Goal: Task Accomplishment & Management: Manage account settings

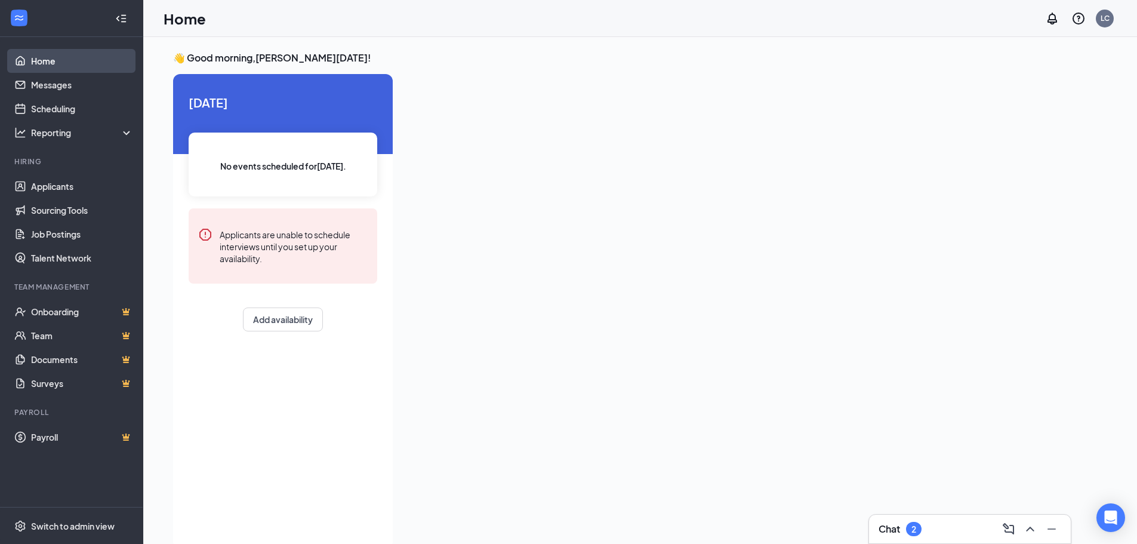
click at [44, 62] on link "Home" at bounding box center [82, 61] width 102 height 24
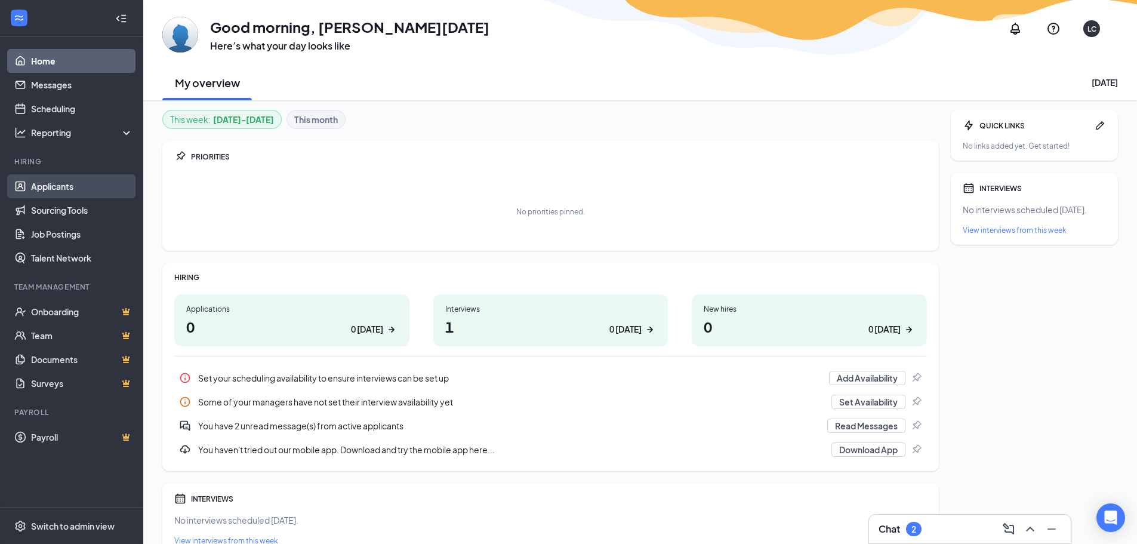
click at [61, 192] on link "Applicants" at bounding box center [82, 186] width 102 height 24
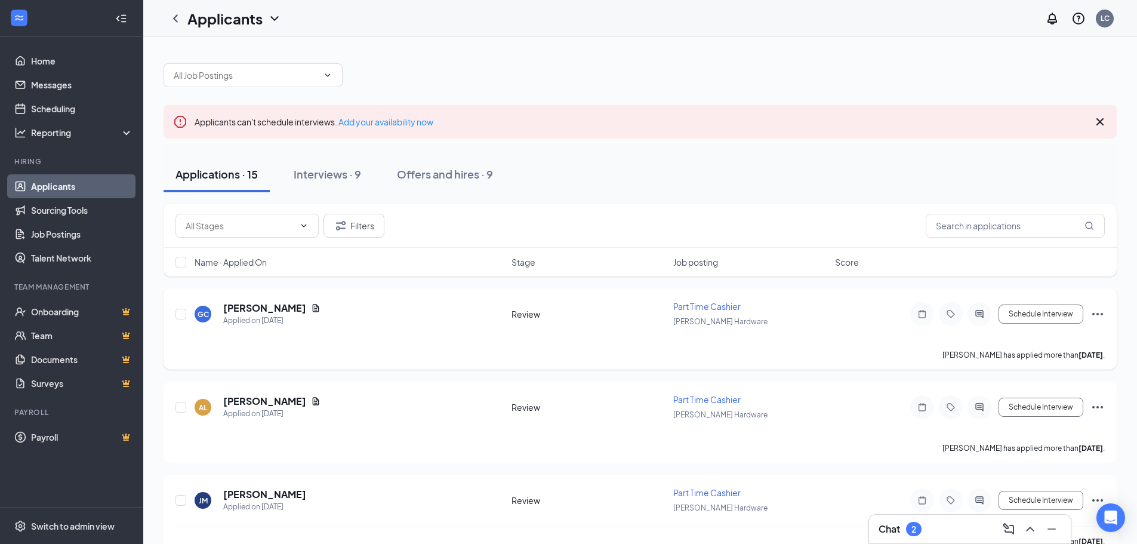
click at [700, 307] on span "Part Time Cashier" at bounding box center [706, 306] width 67 height 11
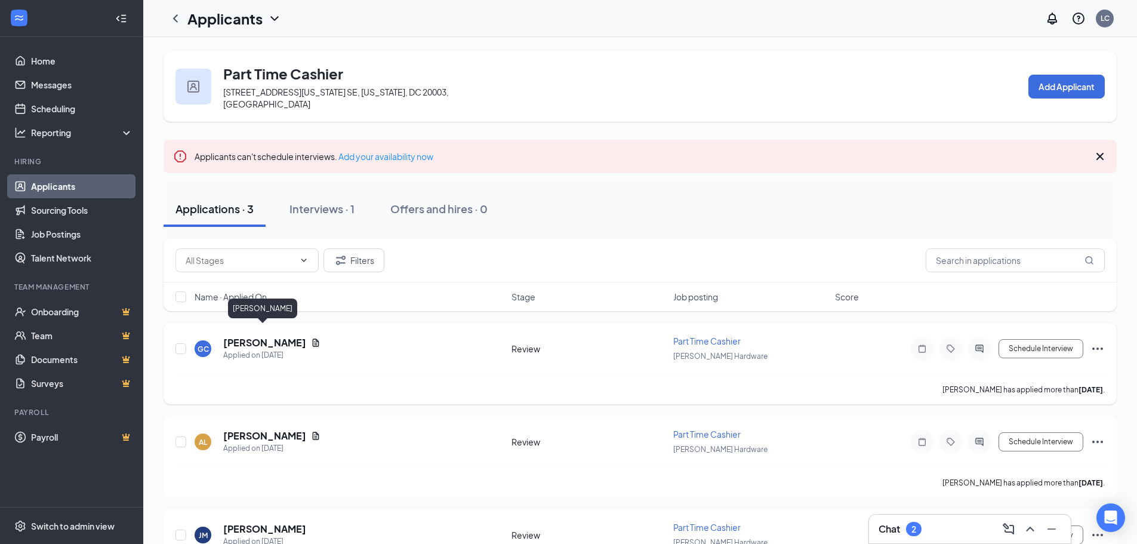
click at [233, 337] on h5 "[PERSON_NAME]" at bounding box center [264, 342] width 83 height 13
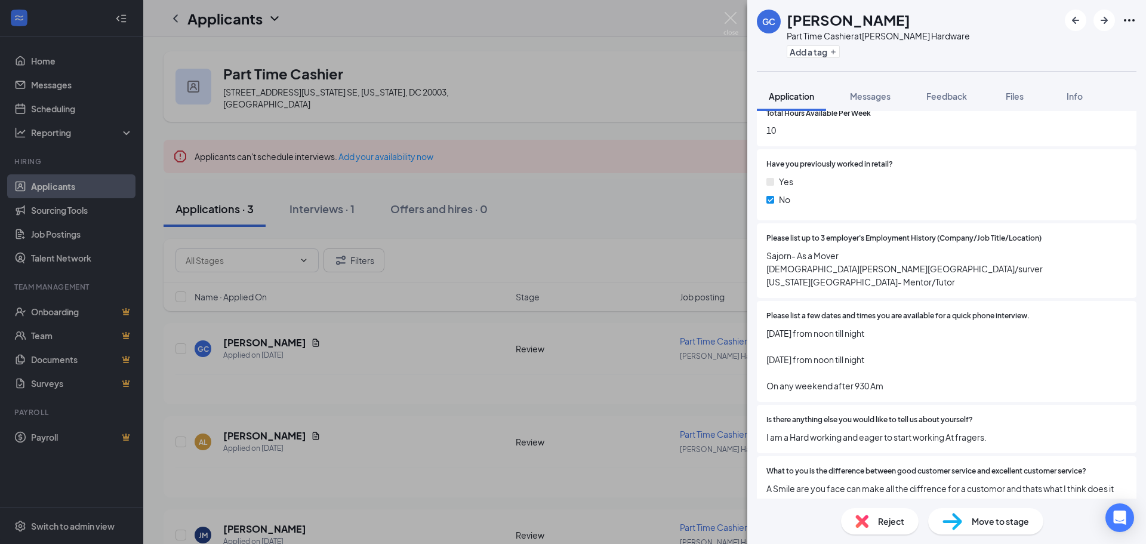
scroll to position [478, 0]
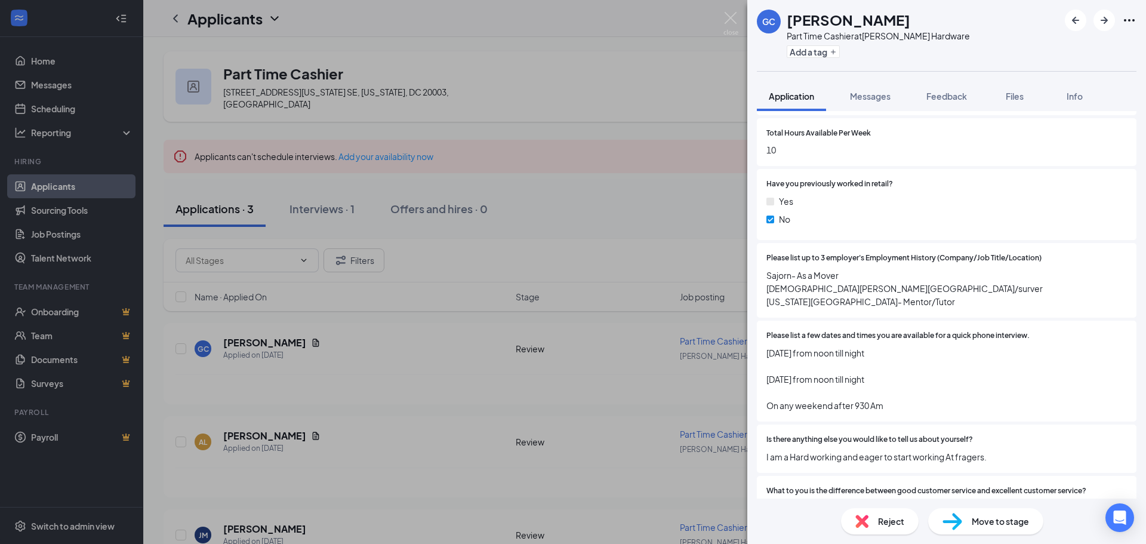
click at [989, 281] on span "Sajorn- As a Mover [DEMOGRAPHIC_DATA][PERSON_NAME][GEOGRAPHIC_DATA]/surver [US_…" at bounding box center [946, 288] width 361 height 39
click at [901, 300] on span "Sajorn- As a Mover [DEMOGRAPHIC_DATA][PERSON_NAME][GEOGRAPHIC_DATA]/surver [US_…" at bounding box center [946, 288] width 361 height 39
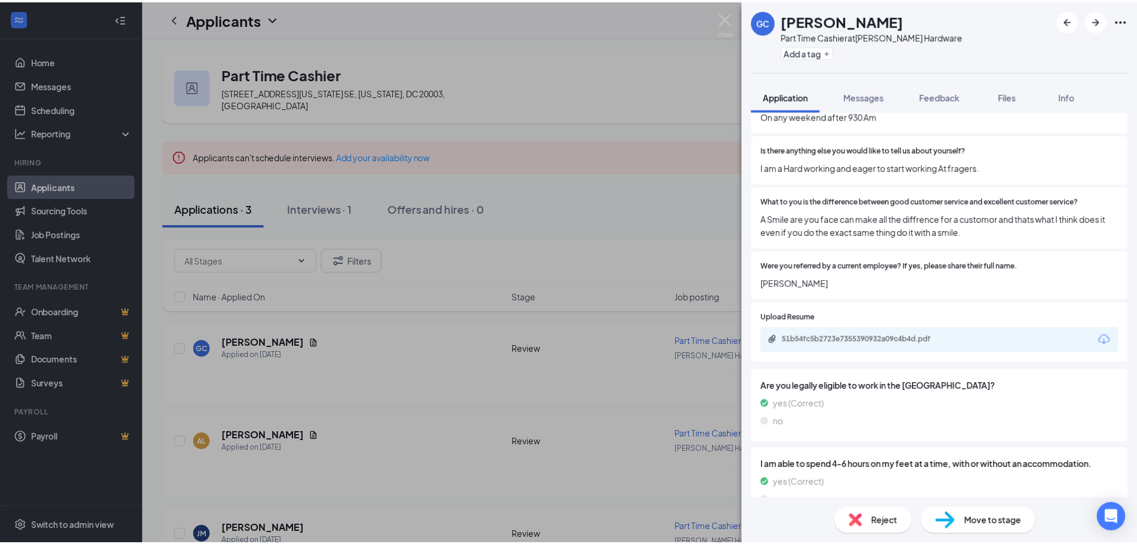
scroll to position [776, 0]
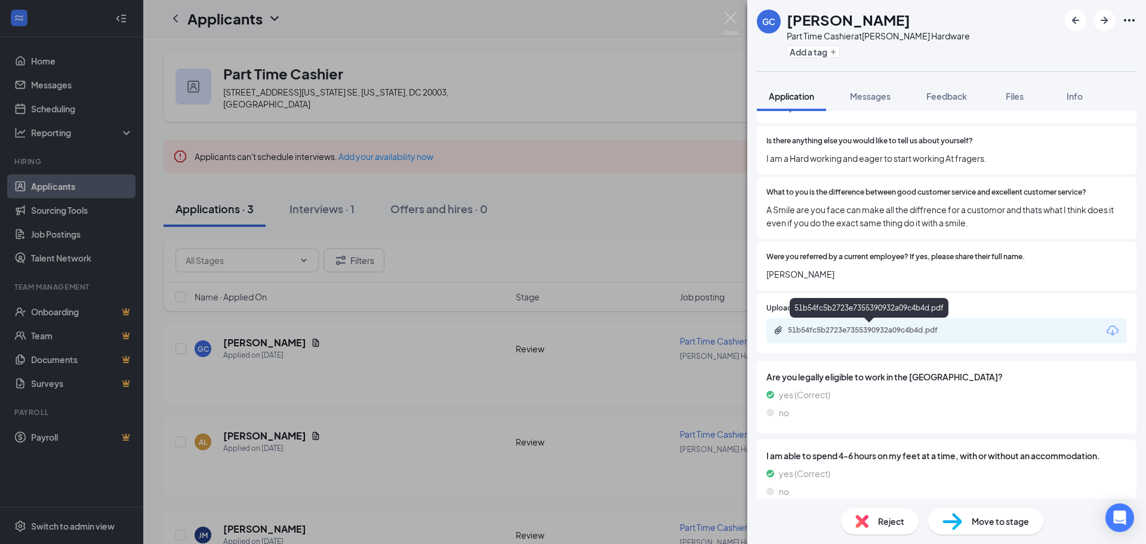
click at [865, 332] on div "51b54fc5b2723e7355390932a09c4b4d.pdf" at bounding box center [871, 330] width 167 height 10
click at [735, 20] on img at bounding box center [730, 23] width 15 height 23
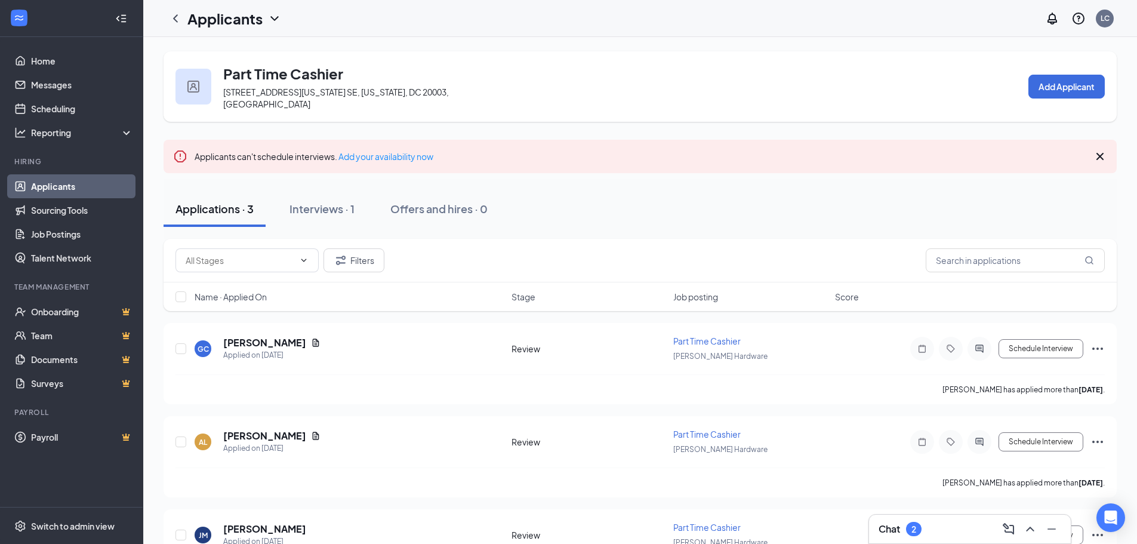
click at [51, 183] on link "Applicants" at bounding box center [82, 186] width 102 height 24
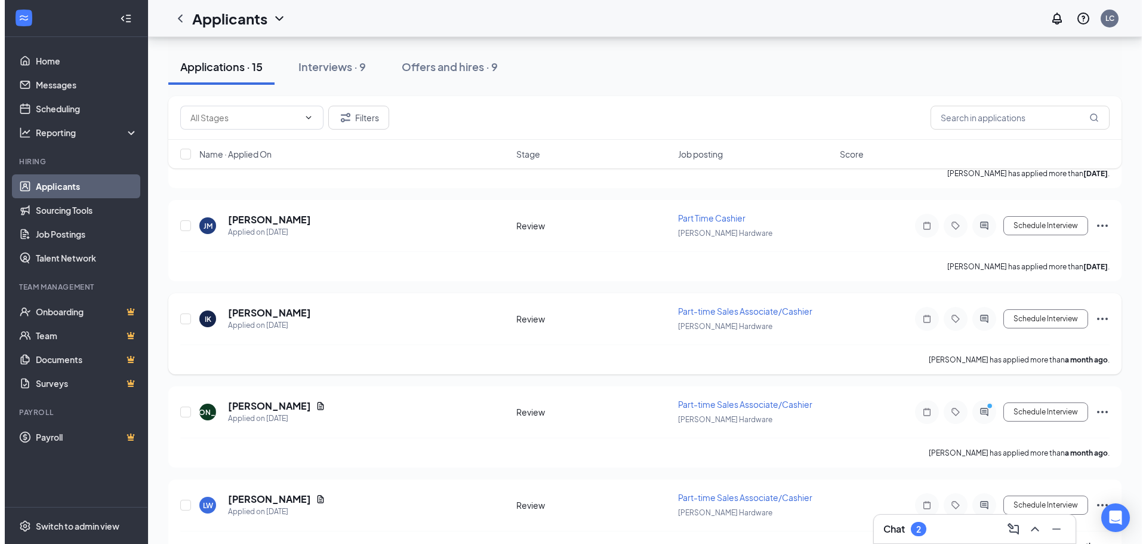
scroll to position [308, 0]
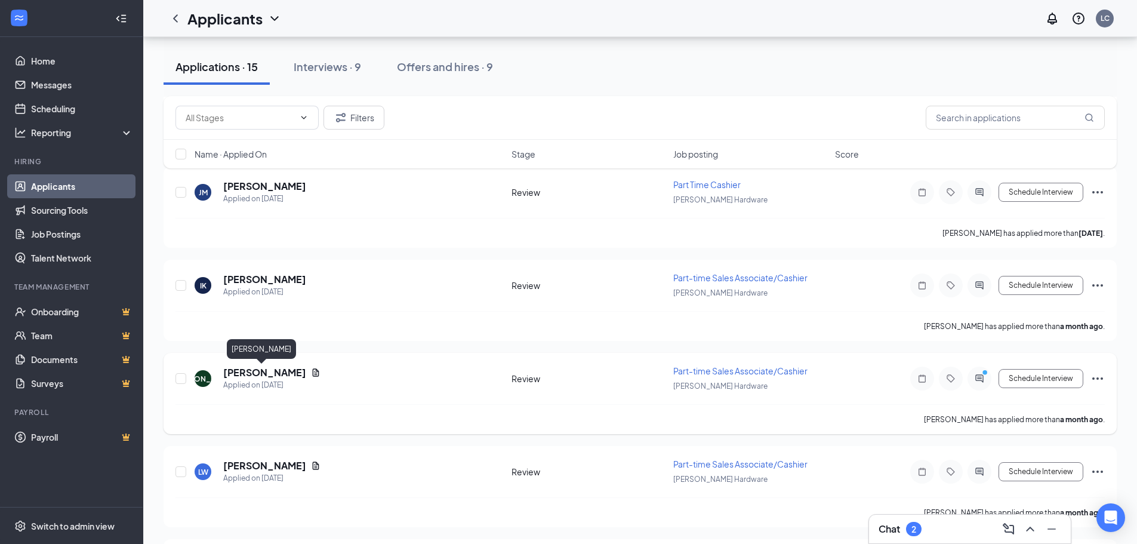
click at [262, 374] on h5 "[PERSON_NAME]" at bounding box center [264, 372] width 83 height 13
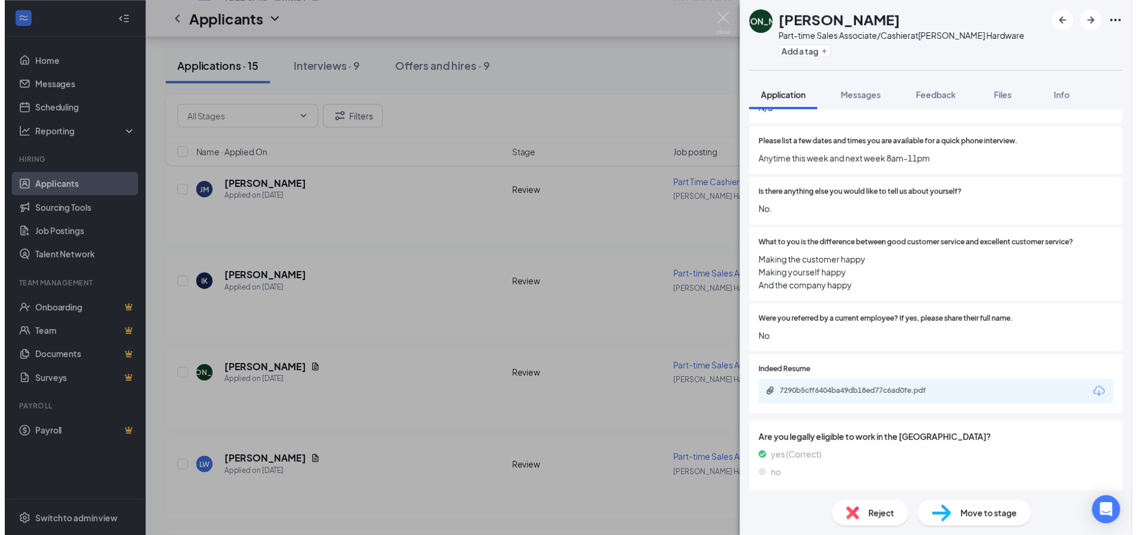
scroll to position [580, 0]
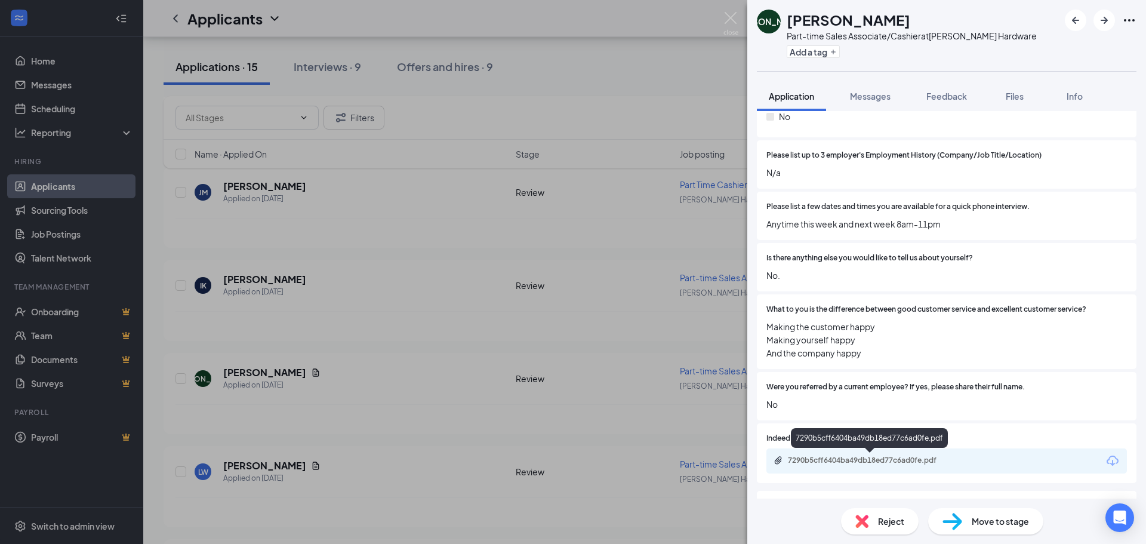
click at [885, 461] on div "7290b5cff6404ba49db18ed77c6ad0fe.pdf" at bounding box center [871, 460] width 167 height 10
click at [732, 20] on img at bounding box center [730, 23] width 15 height 23
